Goal: Task Accomplishment & Management: Use online tool/utility

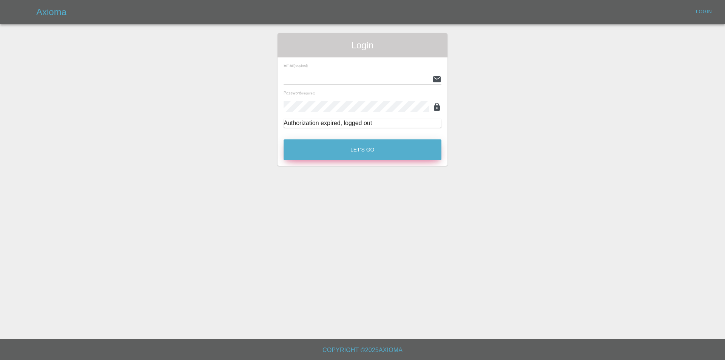
type input "tuncay@axioma.co.uk"
click at [330, 148] on button "Let's Go" at bounding box center [363, 149] width 158 height 21
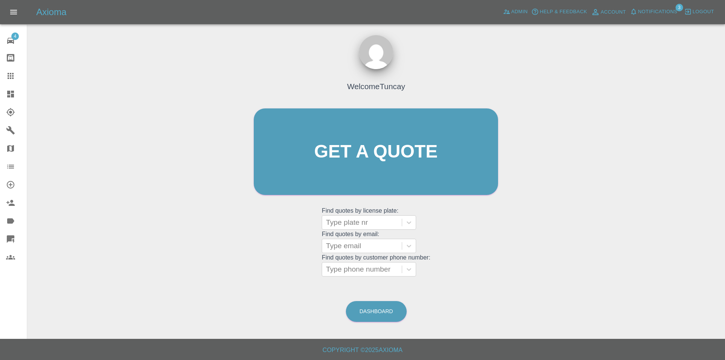
click at [6, 88] on link "Dashboard" at bounding box center [13, 94] width 27 height 18
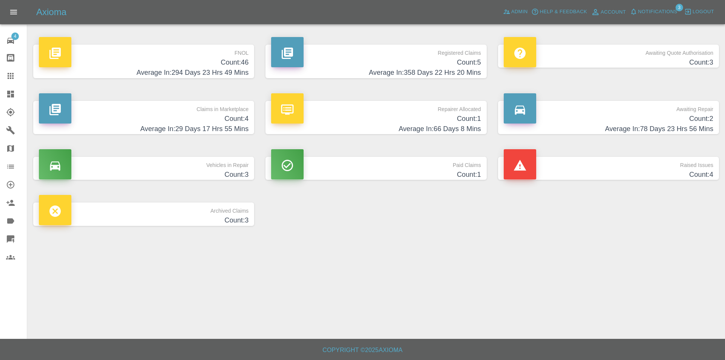
click at [164, 61] on h4 "Count: 46" at bounding box center [144, 62] width 210 height 10
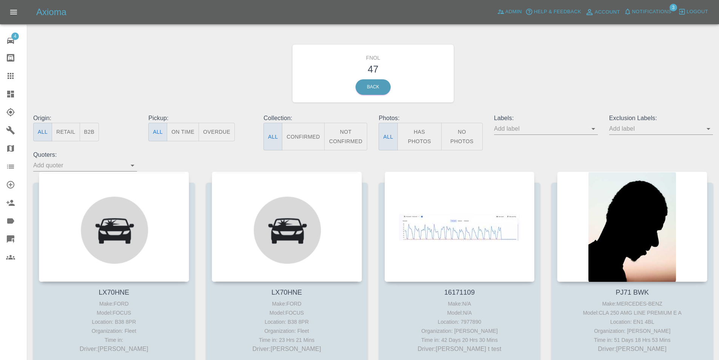
click at [510, 3] on div "Axioma Admin Help & Feedback Account Notifications 3 Logout" at bounding box center [359, 12] width 719 height 24
click at [507, 8] on span "Admin" at bounding box center [514, 12] width 17 height 9
click at [506, 11] on span "Admin" at bounding box center [514, 12] width 17 height 9
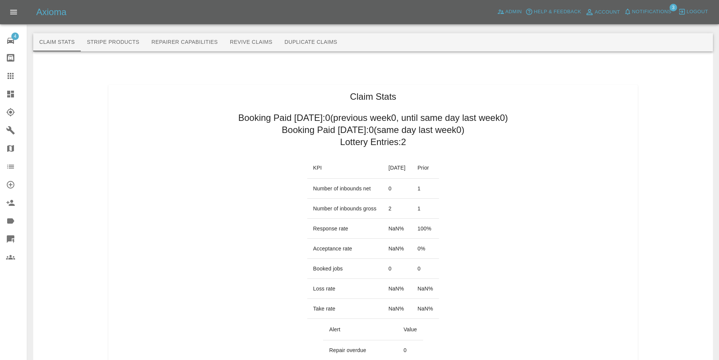
drag, startPoint x: 400, startPoint y: 122, endPoint x: 296, endPoint y: 125, distance: 104.3
click at [324, 41] on button "Duplicate Claims" at bounding box center [311, 42] width 65 height 18
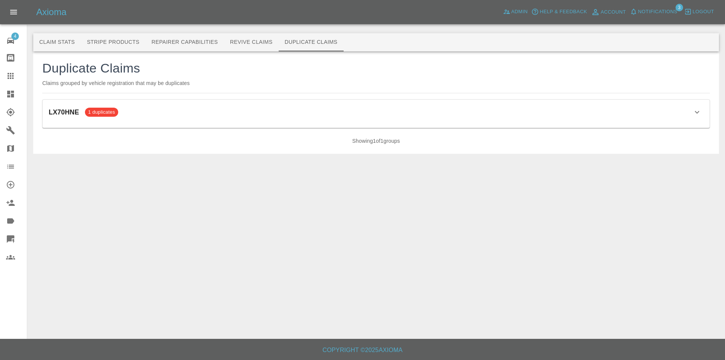
click at [278, 113] on div "LX70HNE 1 duplicates" at bounding box center [376, 112] width 655 height 13
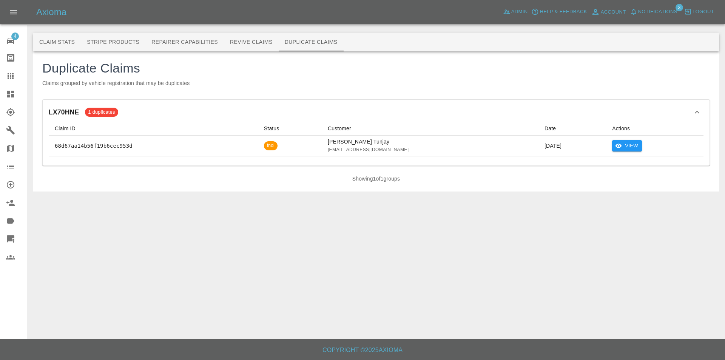
click at [272, 145] on td "fnol" at bounding box center [290, 146] width 64 height 21
drag, startPoint x: 321, startPoint y: 145, endPoint x: 271, endPoint y: 146, distance: 50.2
click at [282, 146] on tr "68d67aa14b56f19b6cec953d fnol Huseynov Tunjay tuncayhuseynov@gmail.com 26 Sept …" at bounding box center [376, 146] width 655 height 21
click at [265, 145] on span "fnol" at bounding box center [271, 145] width 14 height 6
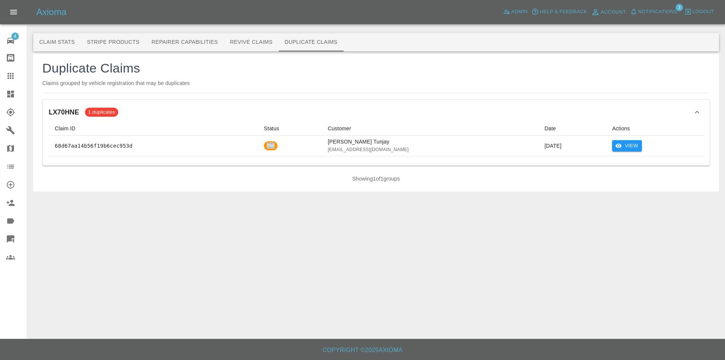
click at [265, 145] on span "fnol" at bounding box center [271, 145] width 14 height 6
click at [242, 184] on div "Duplicate Claims Claims grouped by vehicle registration that may be duplicates …" at bounding box center [376, 121] width 686 height 140
click at [627, 141] on button "View" at bounding box center [627, 146] width 30 height 12
click at [71, 113] on p "LX70HNE" at bounding box center [64, 112] width 30 height 10
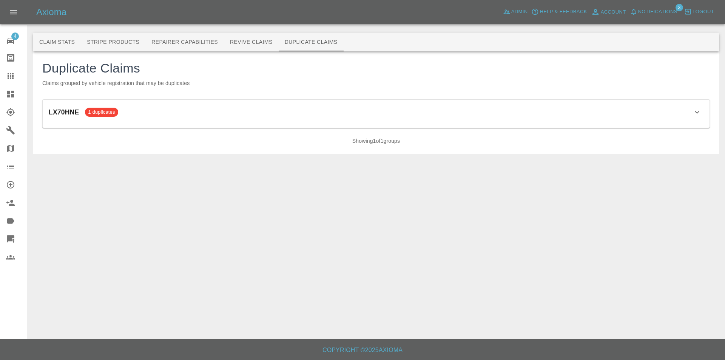
click at [71, 113] on p "LX70HNE" at bounding box center [64, 112] width 30 height 10
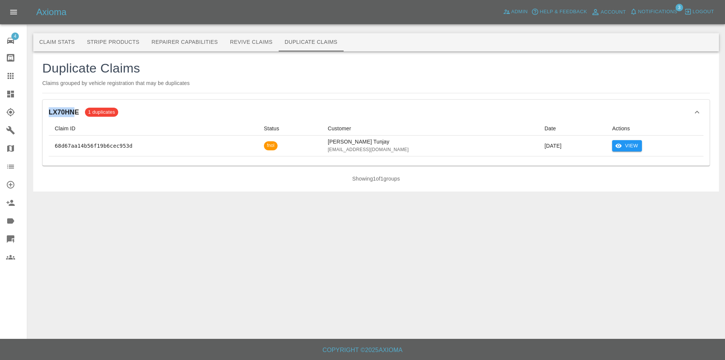
drag, startPoint x: 45, startPoint y: 107, endPoint x: 73, endPoint y: 110, distance: 27.7
click at [73, 110] on div "LX70HNE 1 duplicates Claim ID Status Customer Date Actions 68d67aa14b56f19b6cec…" at bounding box center [376, 133] width 667 height 66
drag, startPoint x: 81, startPoint y: 113, endPoint x: 47, endPoint y: 111, distance: 33.6
click at [47, 111] on div "LX70HNE 1 duplicates Claim ID Status Customer Date Actions 68d67aa14b56f19b6cec…" at bounding box center [376, 133] width 667 height 66
click at [615, 143] on icon "View" at bounding box center [618, 145] width 7 height 7
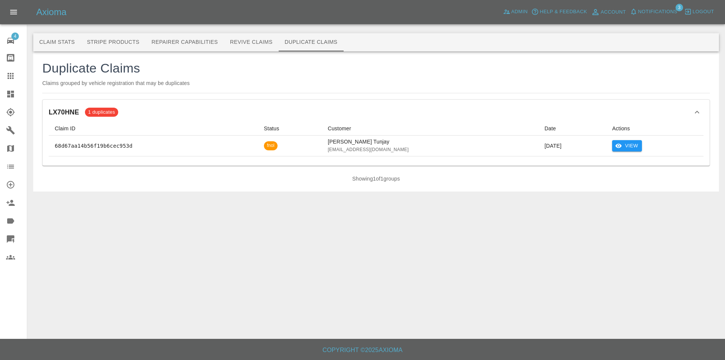
click at [242, 85] on p "Claims grouped by vehicle registration that may be duplicates" at bounding box center [376, 83] width 668 height 8
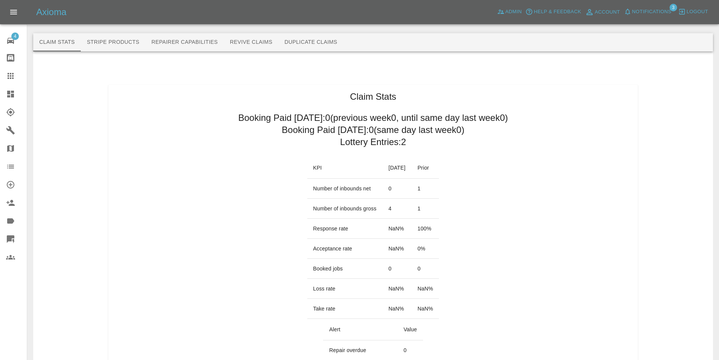
click at [329, 45] on button "Duplicate Claims" at bounding box center [311, 42] width 65 height 18
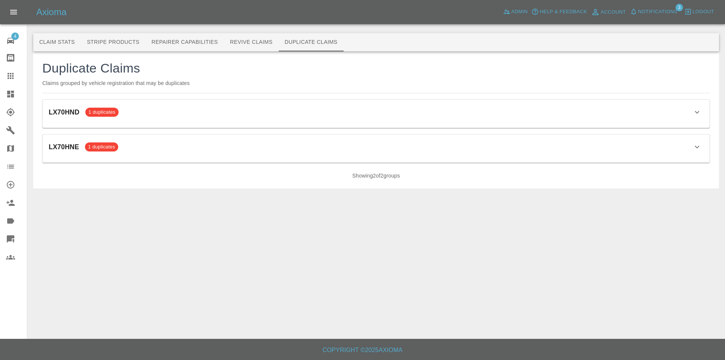
click at [195, 150] on div "LX70HNE 1 duplicates" at bounding box center [376, 146] width 655 height 13
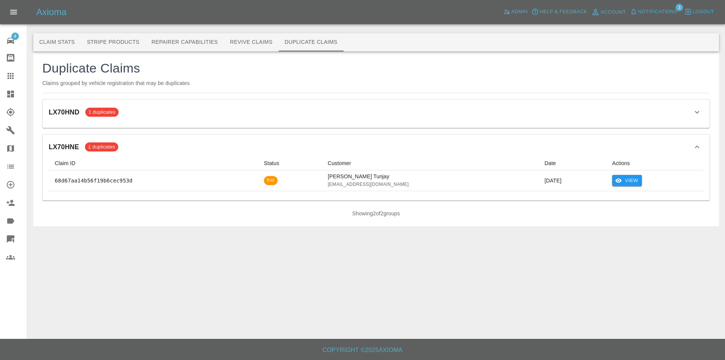
click at [204, 115] on div "LX70HND 1 duplicates" at bounding box center [376, 112] width 655 height 13
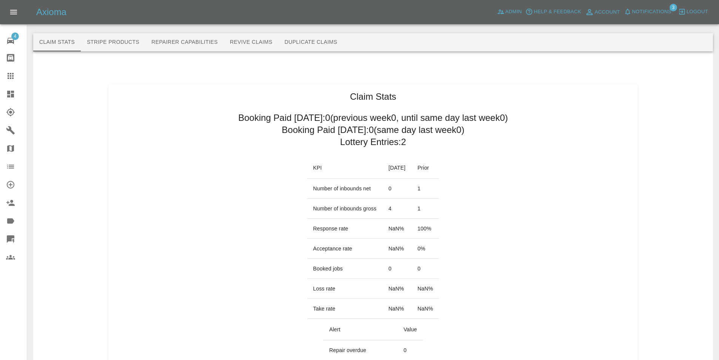
click at [321, 39] on button "Duplicate Claims" at bounding box center [311, 42] width 65 height 18
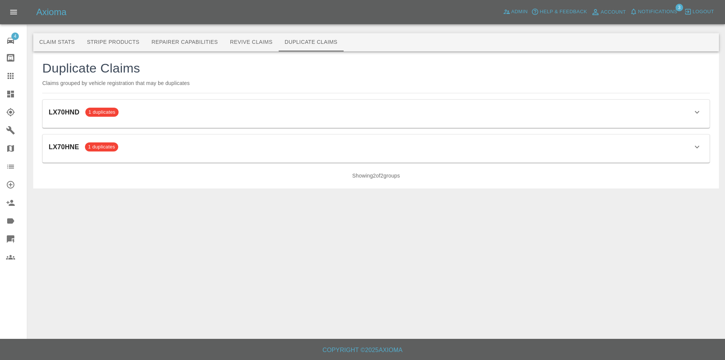
click at [575, 261] on main "Claim Stats Stripe Products Repairer Capabilities Revive Claims Duplicate Claim…" at bounding box center [362, 169] width 725 height 339
click at [291, 42] on button "Duplicate Claims" at bounding box center [311, 42] width 65 height 18
click at [349, 106] on div "LX70HND 1 duplicates" at bounding box center [376, 112] width 655 height 13
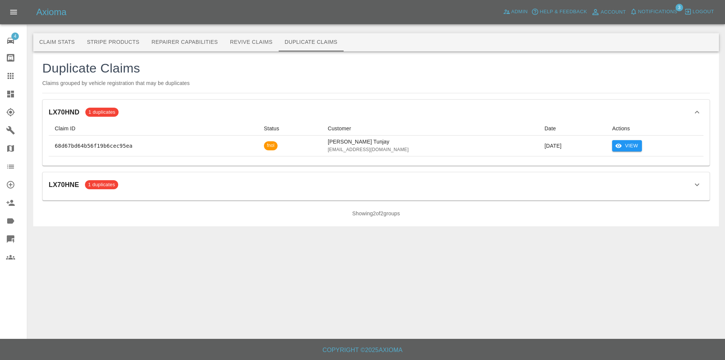
click at [349, 108] on div "LX70HND 1 duplicates" at bounding box center [376, 112] width 655 height 13
